Goal: Navigation & Orientation: Find specific page/section

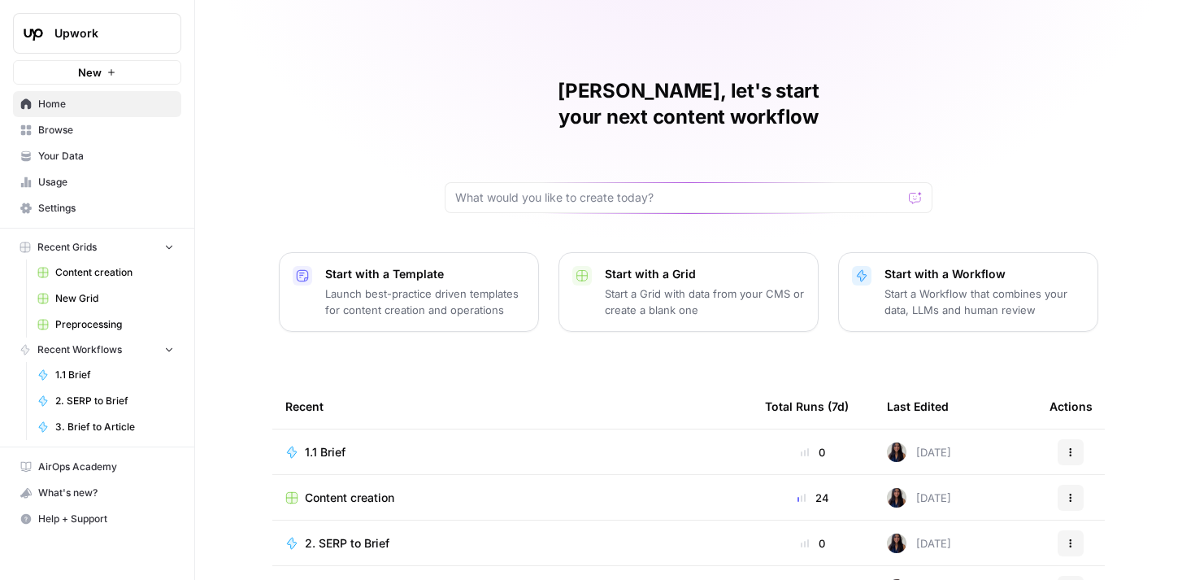
click at [150, 30] on span "Upwork" at bounding box center [103, 33] width 98 height 16
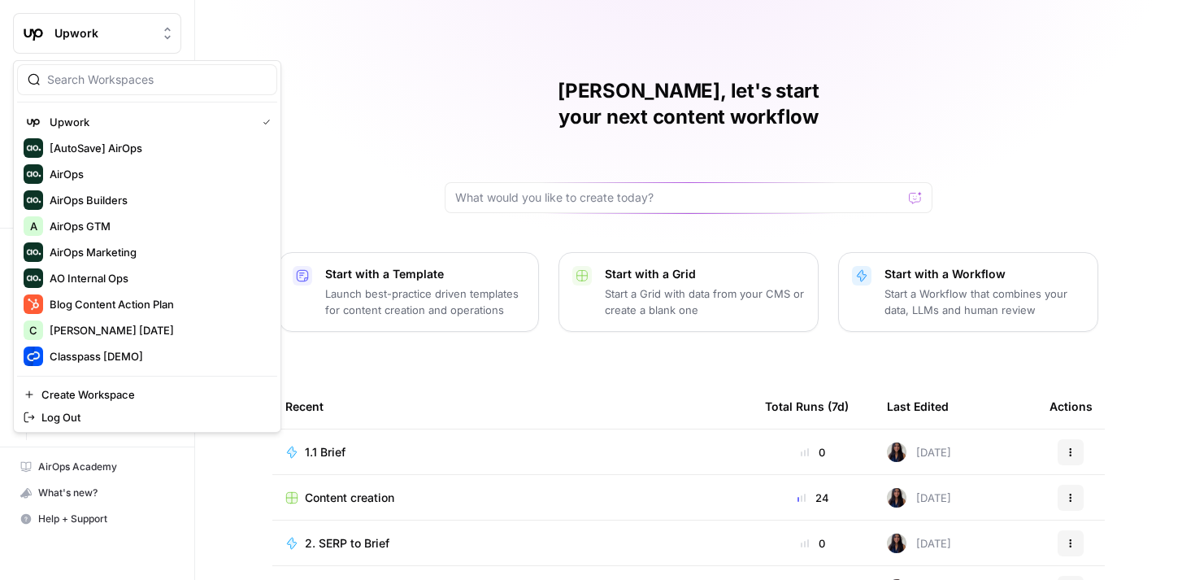
type input "a"
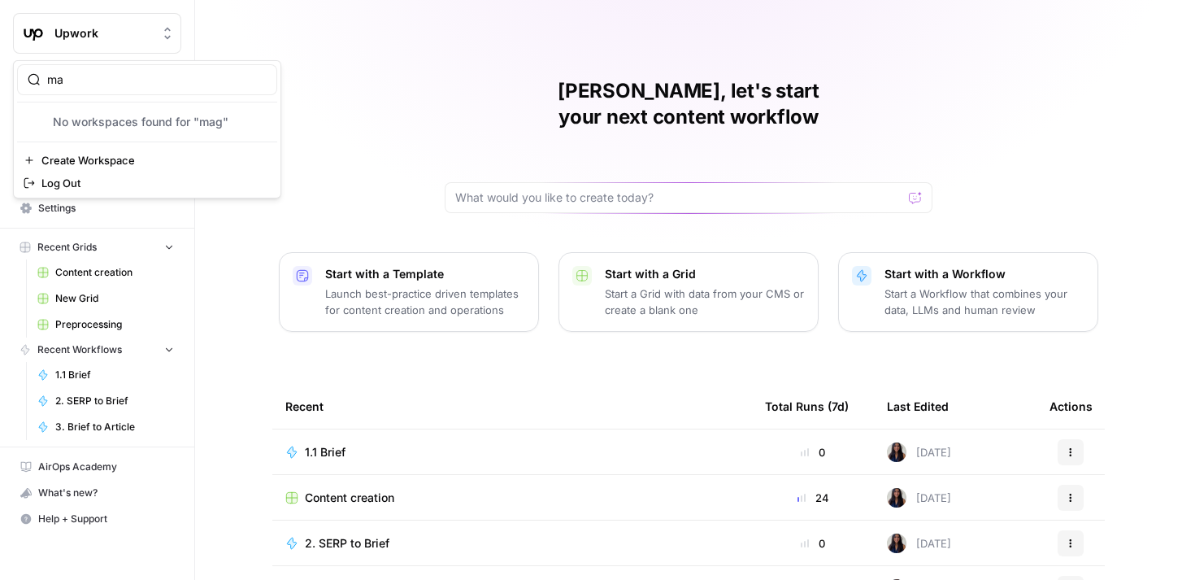
type input "m"
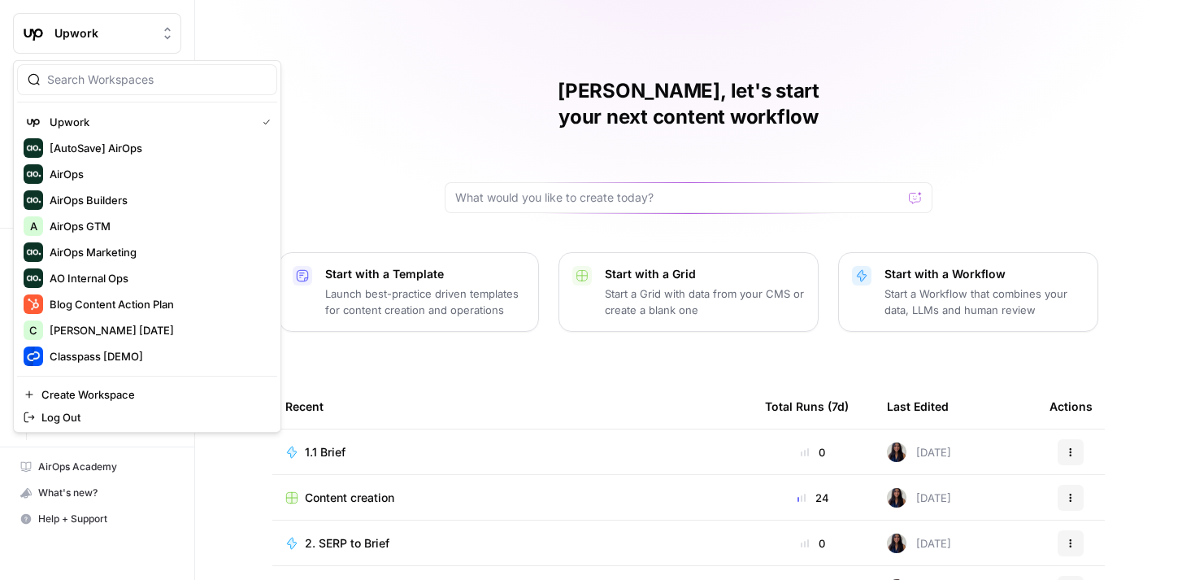
click at [367, 73] on div "Caroline, let's start your next content workflow Start with a Template Launch b…" at bounding box center [688, 387] width 987 height 774
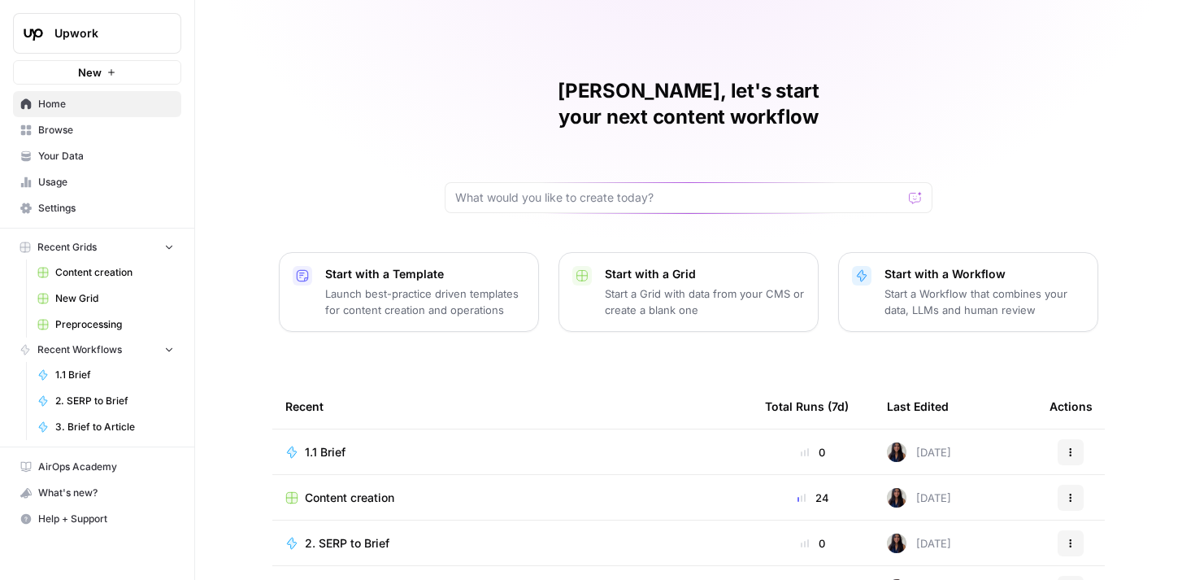
click at [115, 24] on button "Upwork" at bounding box center [97, 33] width 168 height 41
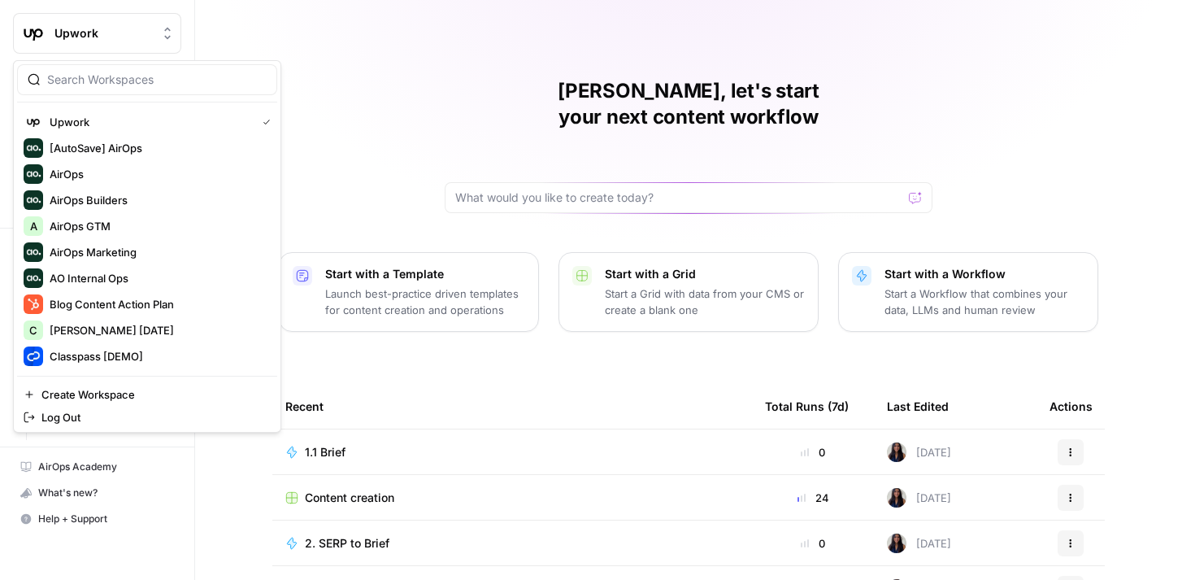
click at [319, 21] on div "[PERSON_NAME], let's start your next content workflow Start with a Template Lau…" at bounding box center [688, 387] width 987 height 774
click at [126, 25] on span "Upwork" at bounding box center [103, 33] width 98 height 16
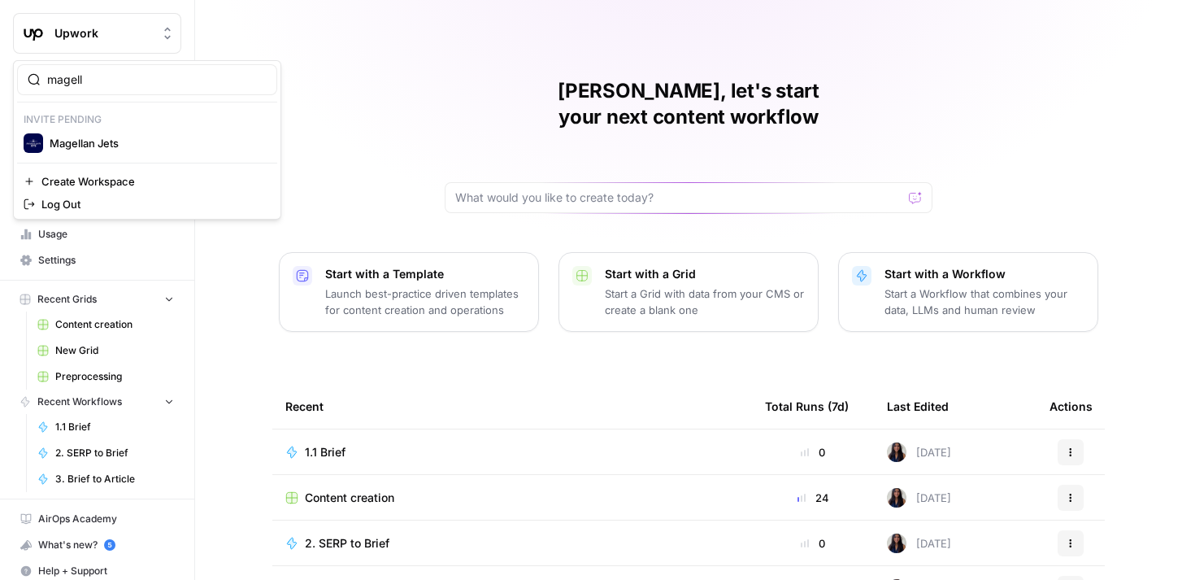
type input "magell"
click at [144, 136] on span "Magellan Jets" at bounding box center [157, 143] width 215 height 16
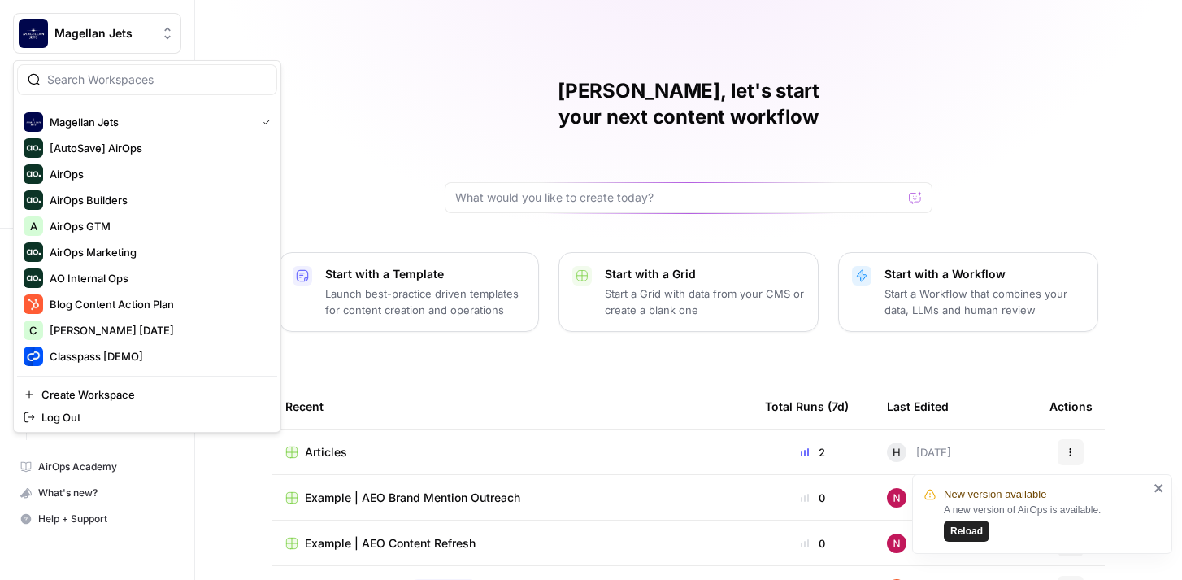
click at [136, 28] on span "Magellan Jets" at bounding box center [103, 33] width 98 height 16
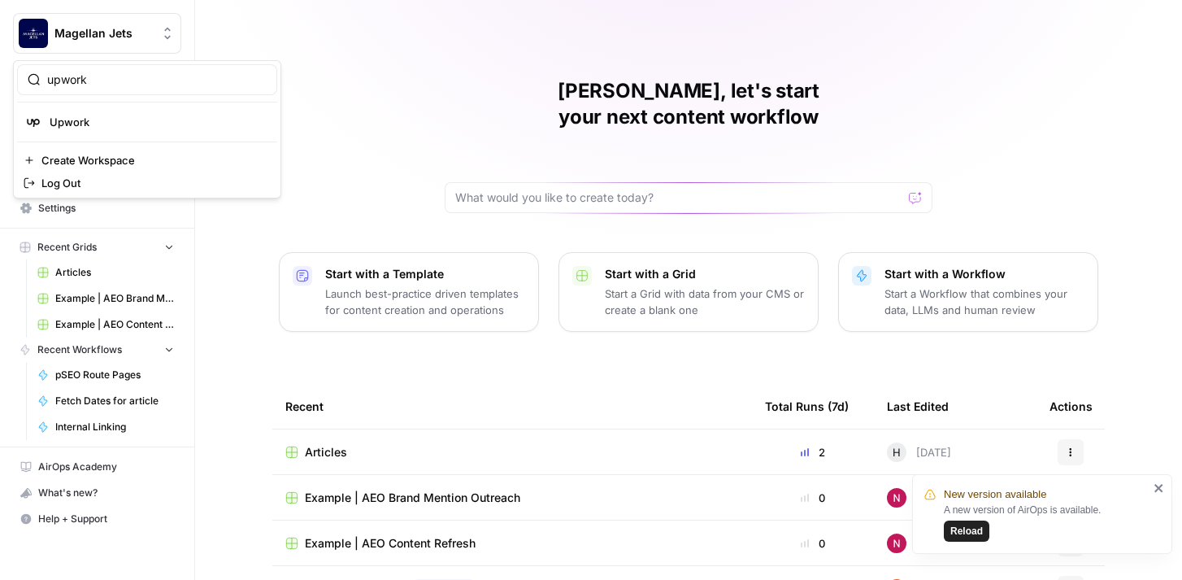
type input "upwork"
click at [128, 112] on div "Upwork" at bounding box center [147, 122] width 247 height 20
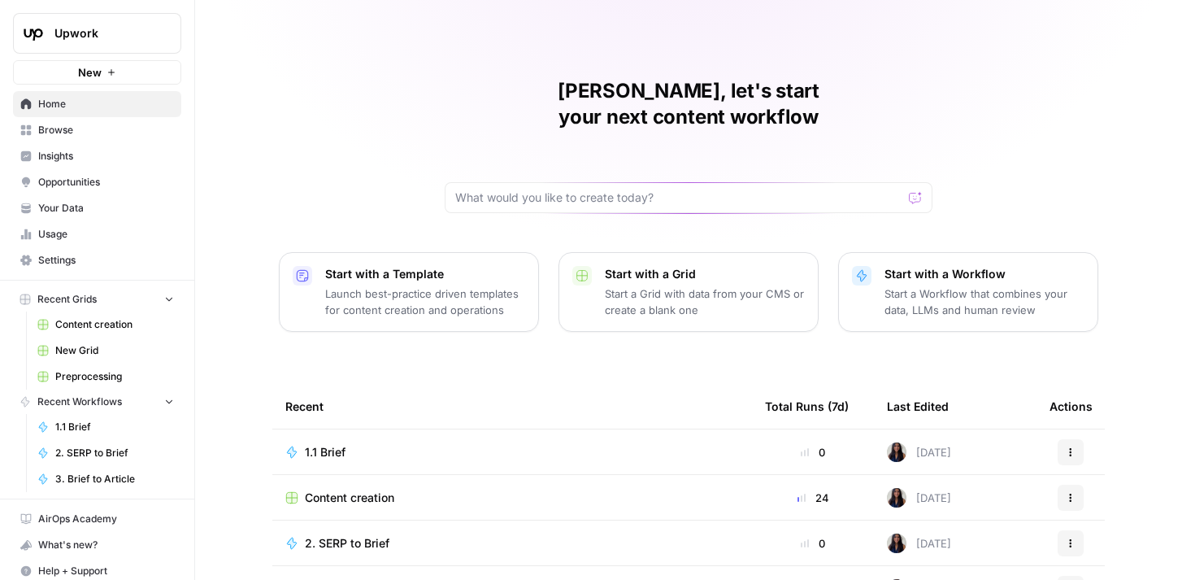
click at [96, 154] on span "Insights" at bounding box center [106, 156] width 136 height 15
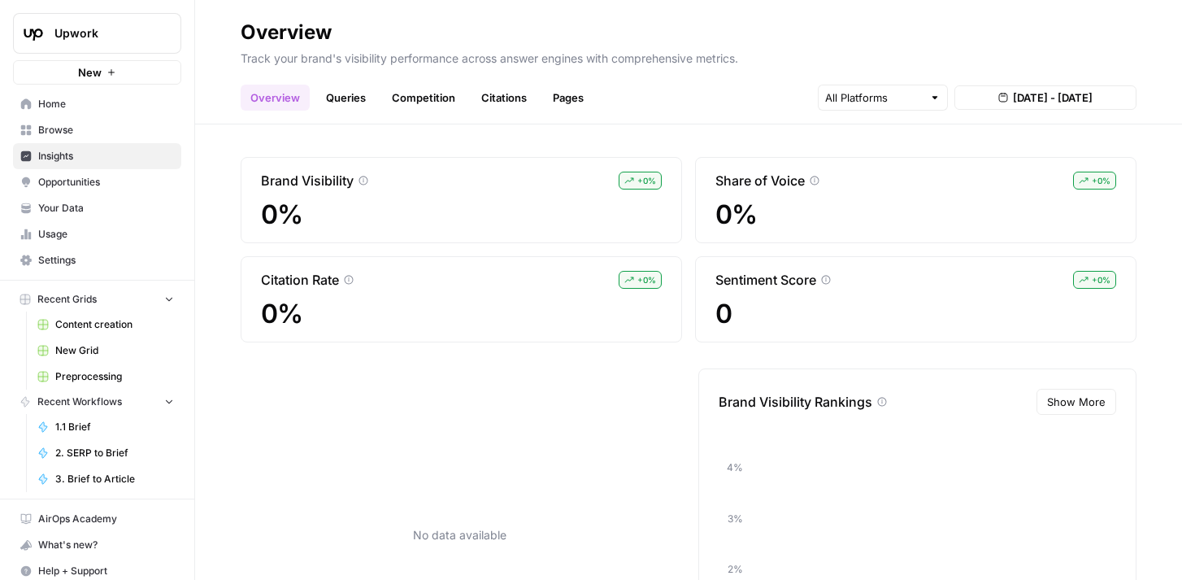
click at [118, 181] on span "Opportunities" at bounding box center [106, 182] width 136 height 15
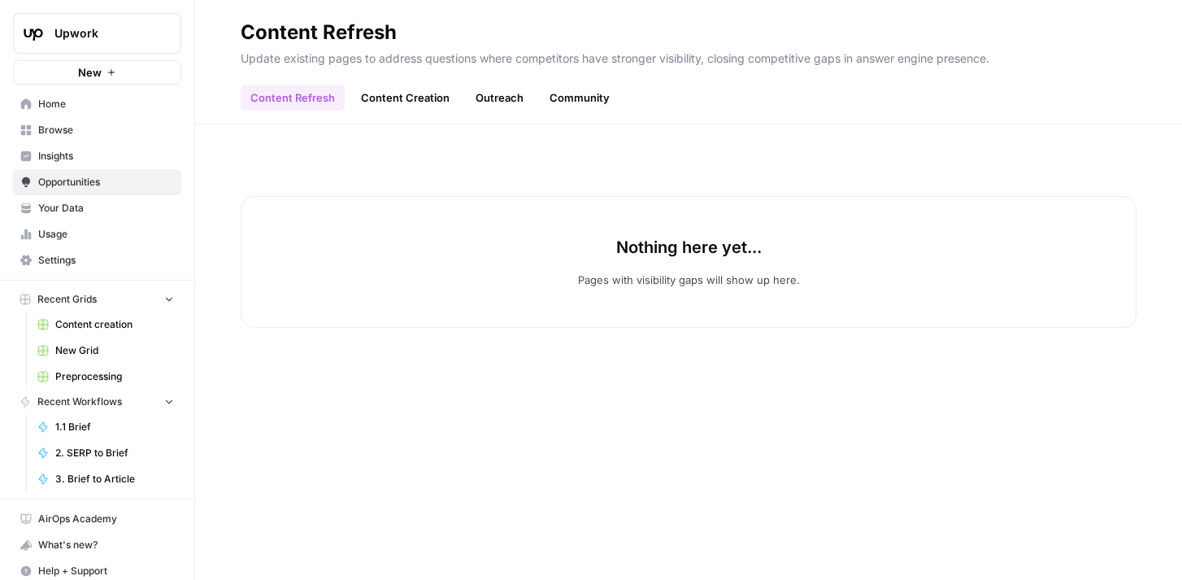
click at [137, 26] on span "Upwork" at bounding box center [103, 33] width 98 height 16
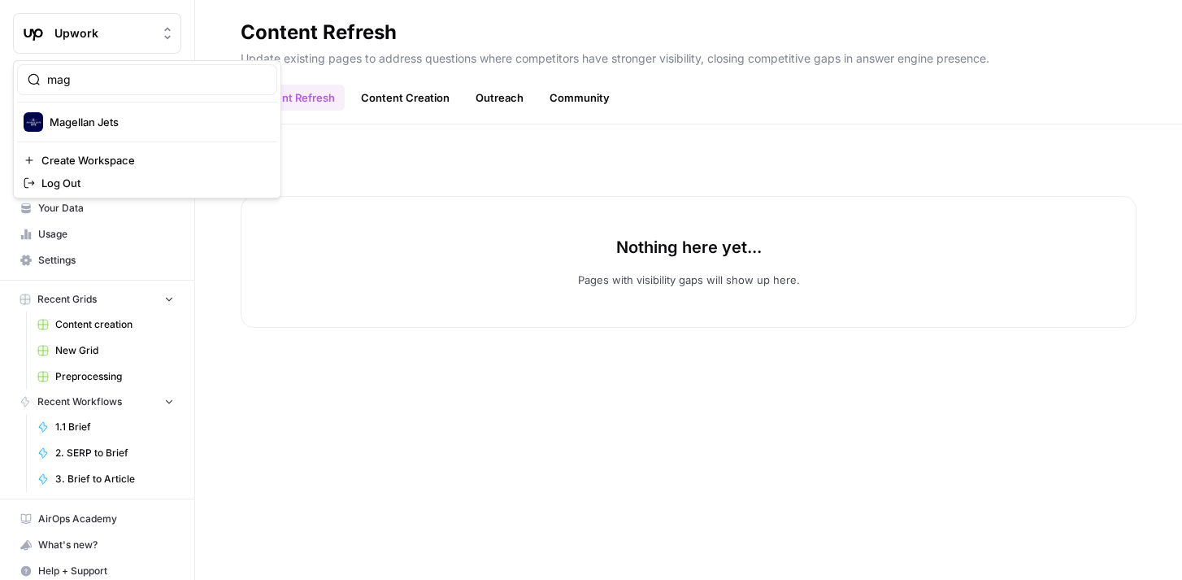
type input "mag"
click at [130, 118] on span "Magellan Jets" at bounding box center [157, 122] width 215 height 16
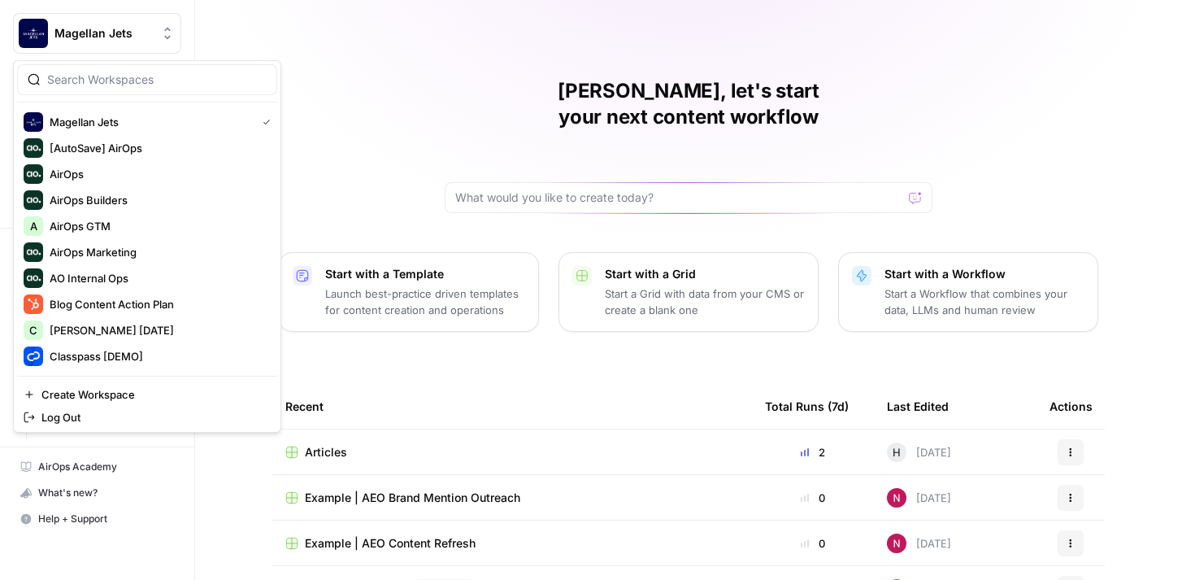
click at [137, 33] on span "Magellan Jets" at bounding box center [103, 33] width 98 height 16
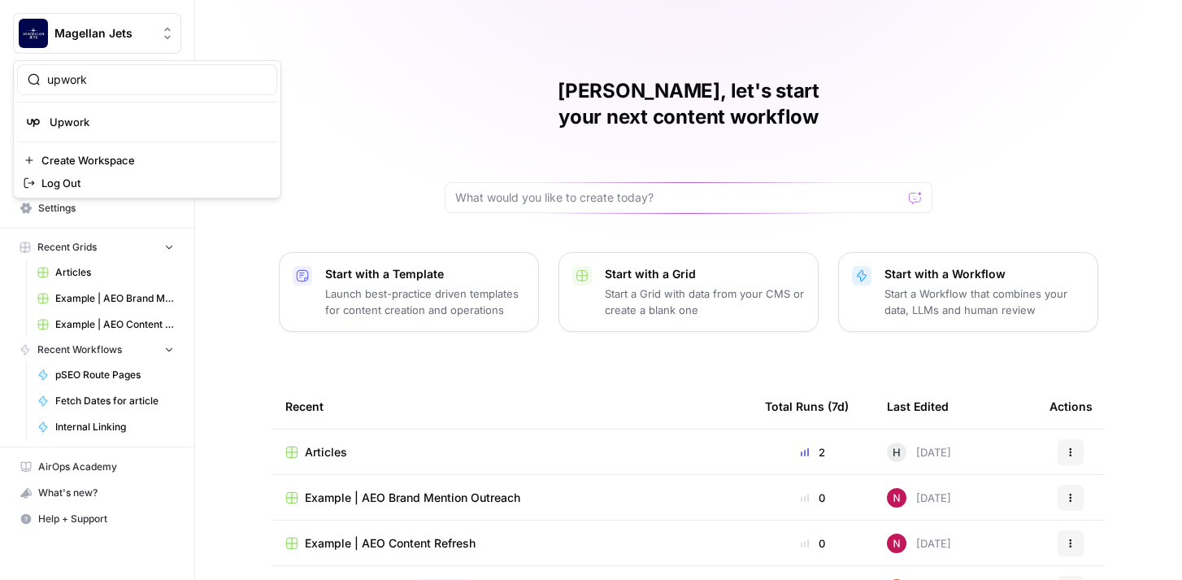
type input "upwork"
click at [121, 114] on span "Upwork" at bounding box center [157, 122] width 215 height 16
